Goal: Information Seeking & Learning: Learn about a topic

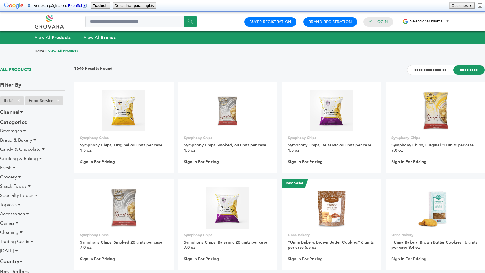
click at [151, 70] on div "**********" at bounding box center [279, 73] width 411 height 17
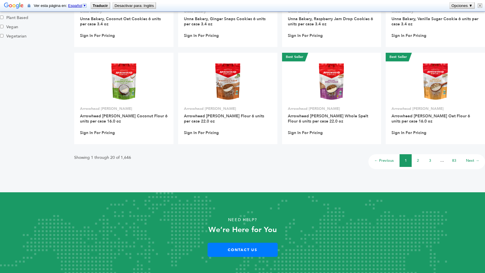
scroll to position [418, 0]
click at [469, 162] on link "Next →" at bounding box center [472, 161] width 13 height 5
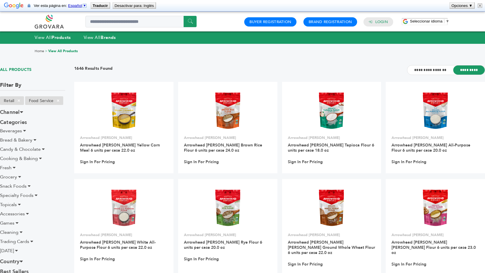
scroll to position [1, 0]
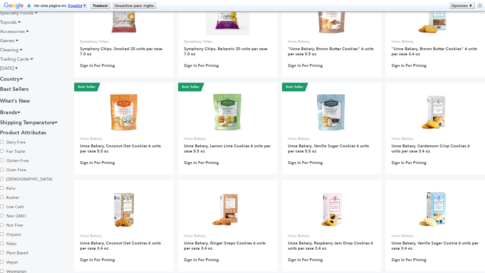
scroll to position [193, 0]
click at [52, 123] on h3 "Shipping Temperature" at bounding box center [32, 123] width 65 height 10
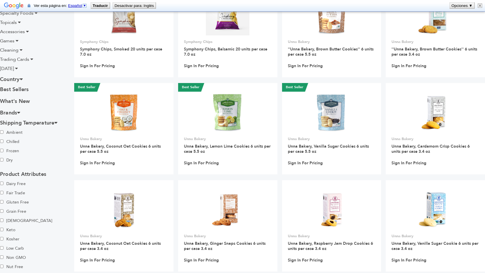
click at [9, 152] on label "Frozen" at bounding box center [20, 151] width 40 height 9
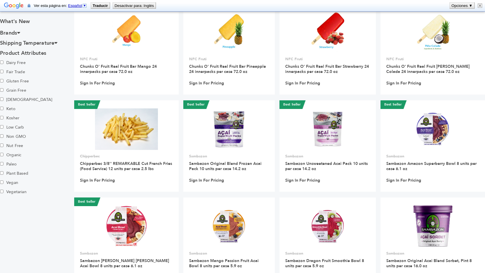
scroll to position [369, 0]
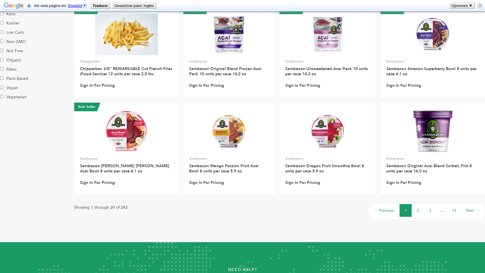
click at [418, 210] on link "2" at bounding box center [418, 210] width 2 height 5
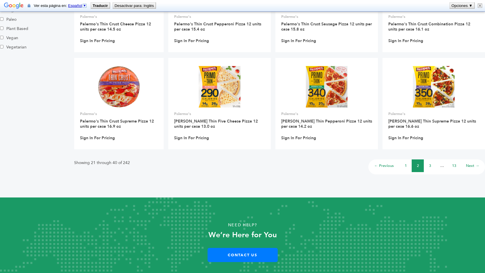
scroll to position [418, 0]
click at [430, 164] on link "3" at bounding box center [430, 166] width 2 height 5
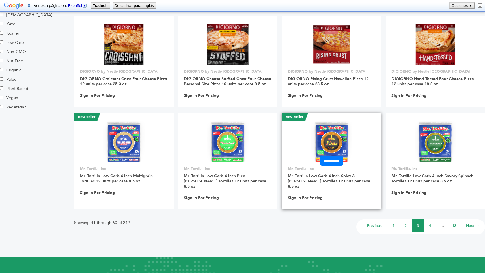
scroll to position [359, 0]
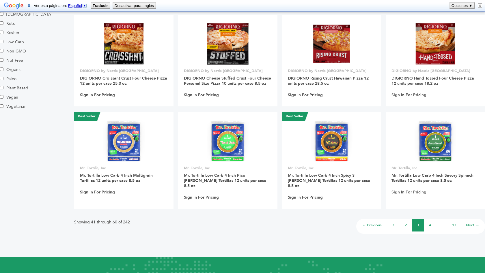
click at [429, 221] on li "4" at bounding box center [430, 225] width 12 height 13
click at [430, 223] on link "4" at bounding box center [430, 225] width 2 height 5
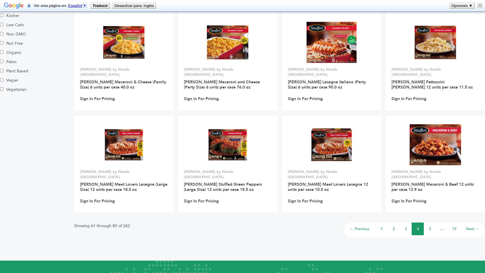
scroll to position [377, 0]
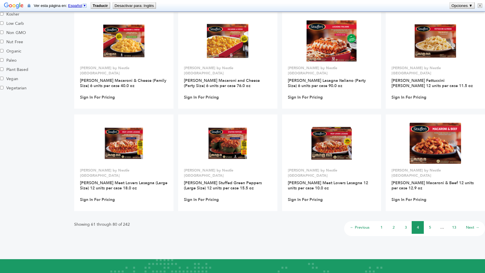
click at [382, 225] on link "1" at bounding box center [382, 227] width 2 height 5
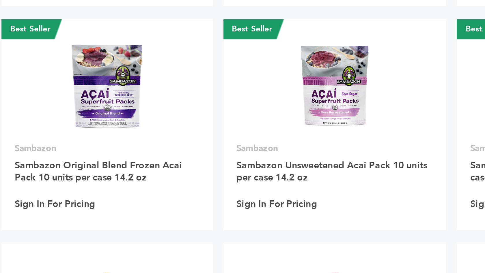
scroll to position [279, 0]
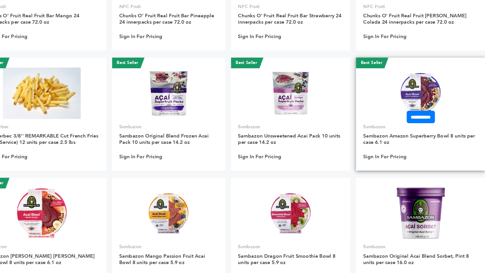
click at [412, 103] on img at bounding box center [433, 124] width 42 height 42
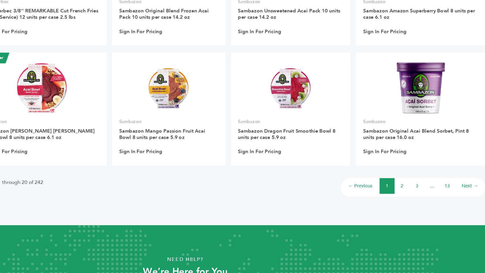
scroll to position [377, 0]
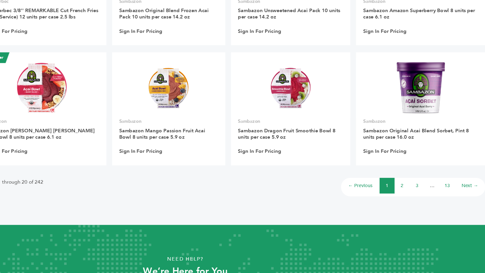
click at [429, 200] on link "3" at bounding box center [430, 202] width 2 height 5
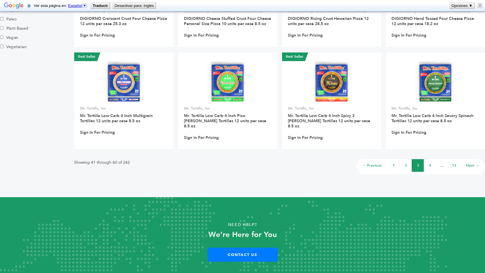
scroll to position [419, 0]
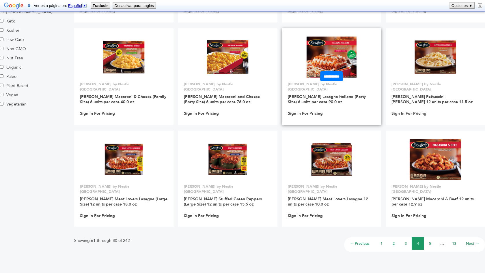
scroll to position [362, 0]
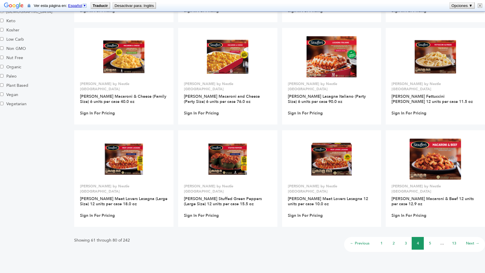
click at [430, 241] on link "5" at bounding box center [430, 243] width 2 height 5
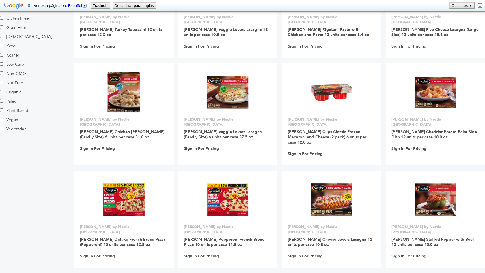
scroll to position [341, 0]
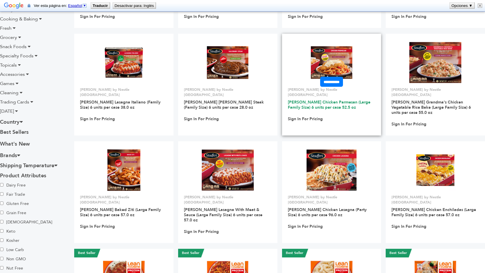
scroll to position [152, 0]
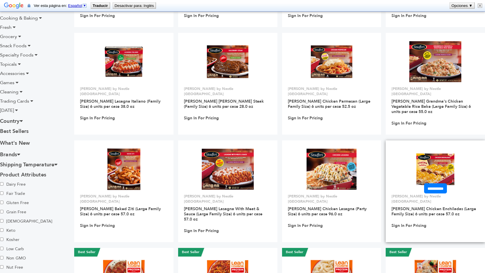
click at [435, 169] on img at bounding box center [436, 170] width 42 height 42
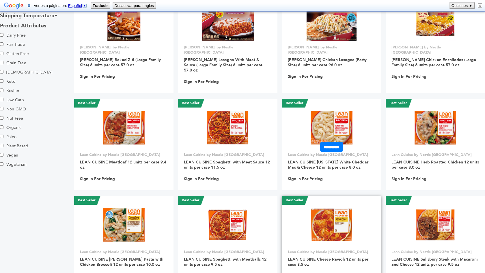
scroll to position [302, 0]
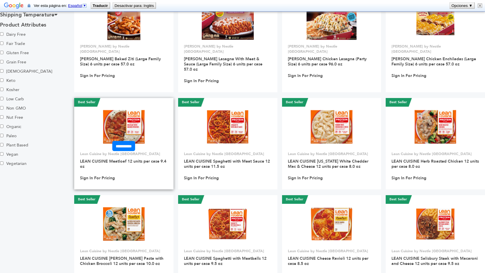
click at [117, 107] on img at bounding box center [124, 127] width 42 height 42
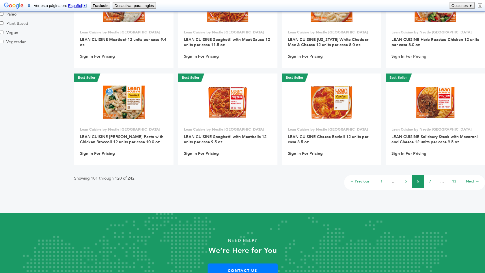
scroll to position [423, 0]
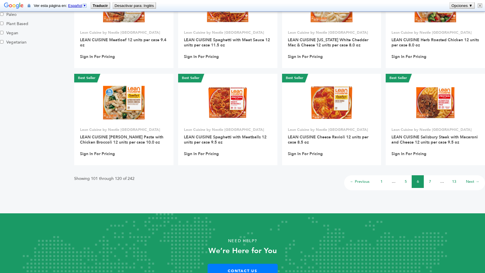
click at [430, 179] on link "7" at bounding box center [430, 181] width 2 height 5
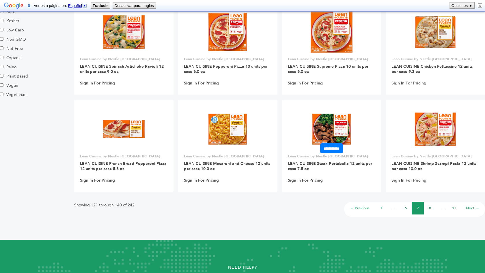
scroll to position [374, 0]
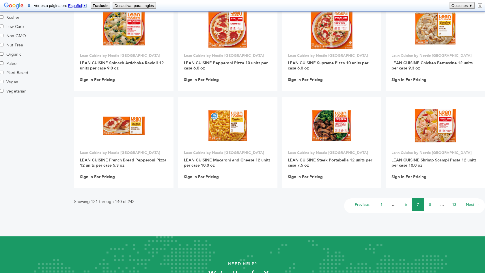
click at [430, 204] on link "8" at bounding box center [430, 204] width 2 height 5
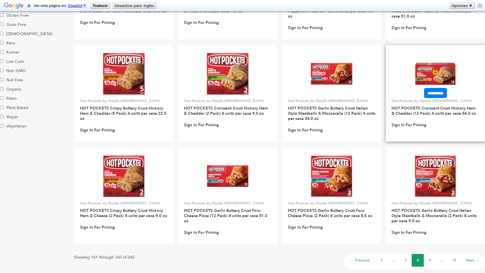
scroll to position [340, 0]
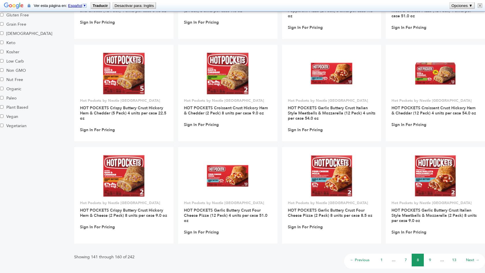
click at [430, 260] on link "9" at bounding box center [430, 260] width 2 height 5
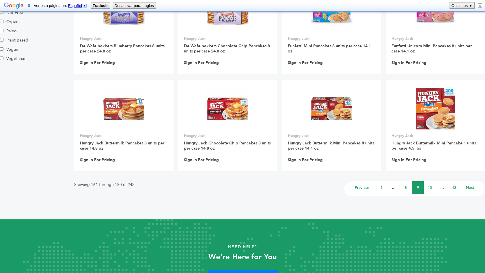
scroll to position [413, 0]
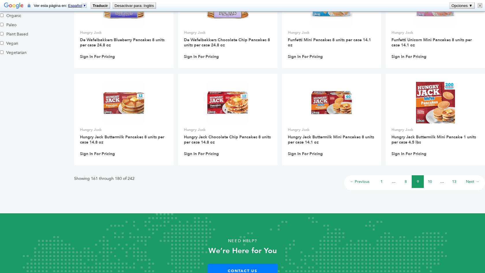
click at [431, 181] on link "10" at bounding box center [430, 181] width 4 height 5
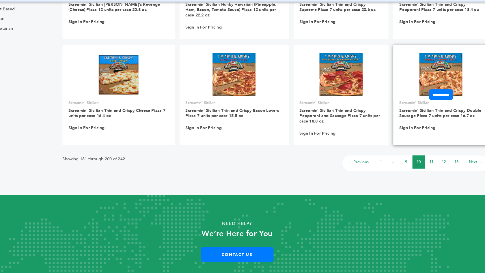
scroll to position [429, 0]
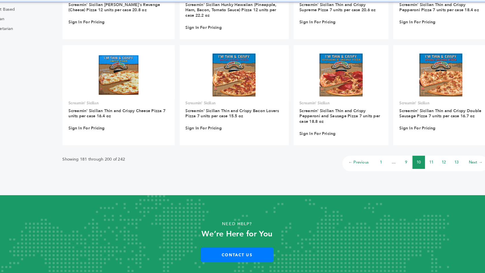
click at [428, 164] on link "11" at bounding box center [430, 166] width 4 height 5
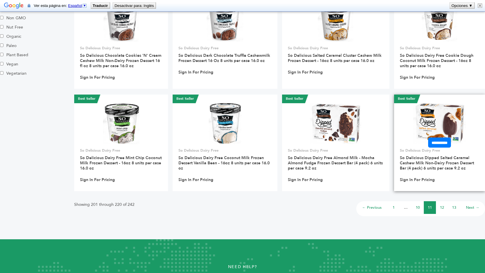
scroll to position [390, 0]
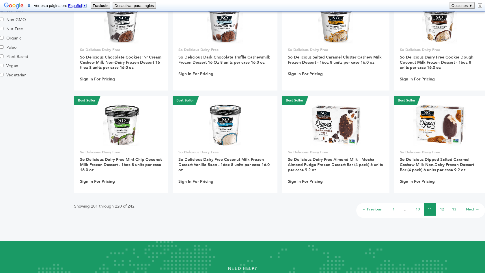
click at [444, 209] on link "12" at bounding box center [442, 209] width 4 height 5
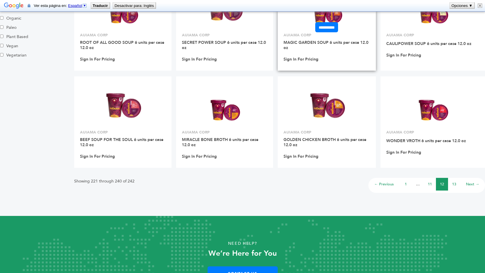
scroll to position [411, 0]
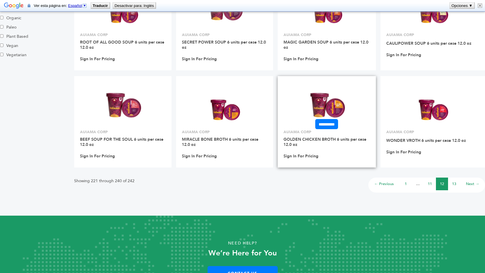
click at [323, 108] on img at bounding box center [327, 105] width 42 height 42
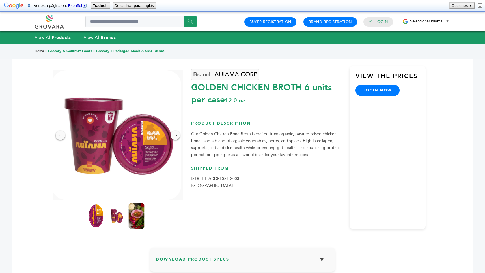
click at [133, 211] on img at bounding box center [137, 216] width 16 height 25
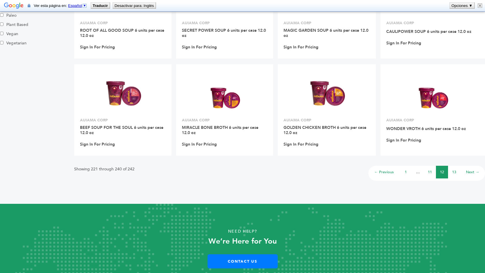
scroll to position [422, 0]
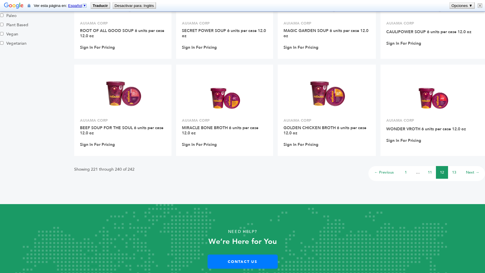
click at [453, 171] on link "13" at bounding box center [454, 172] width 4 height 5
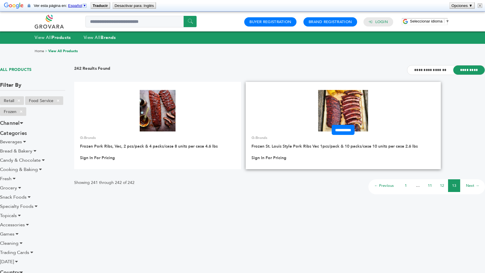
click at [349, 107] on img at bounding box center [343, 111] width 50 height 42
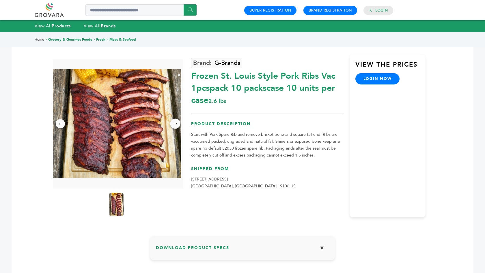
click at [176, 125] on div "→" at bounding box center [175, 124] width 10 height 10
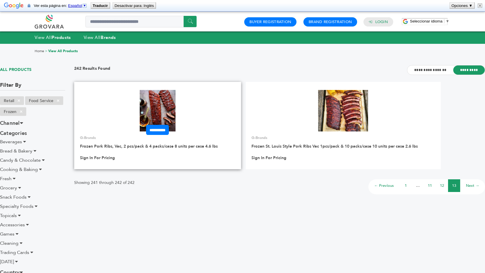
click at [163, 96] on img at bounding box center [158, 111] width 36 height 42
